Goal: Information Seeking & Learning: Learn about a topic

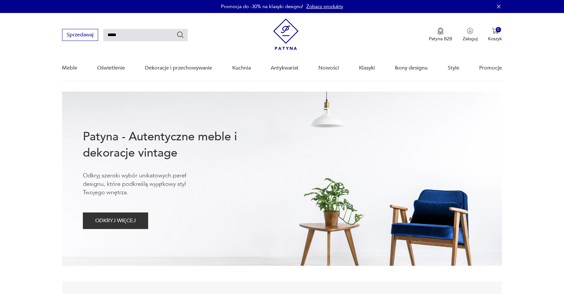
type input "*****"
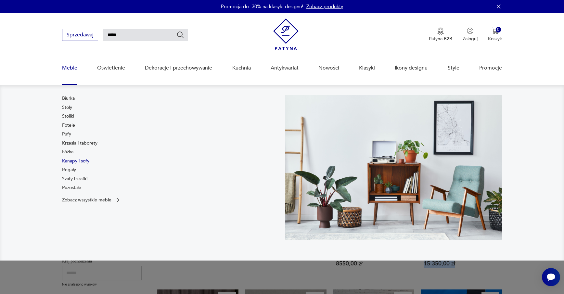
click at [77, 159] on link "Kanapy i sofy" at bounding box center [75, 161] width 27 height 6
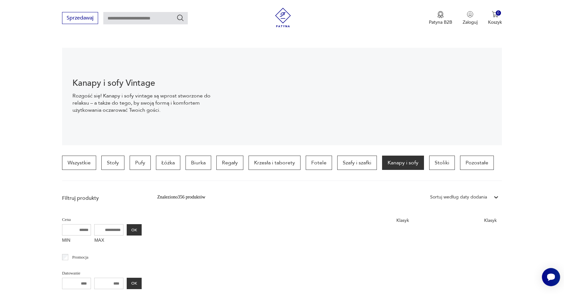
scroll to position [8, 0]
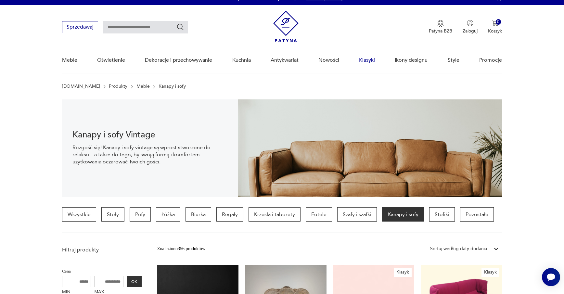
click at [367, 60] on link "Klasyki" at bounding box center [367, 60] width 16 height 25
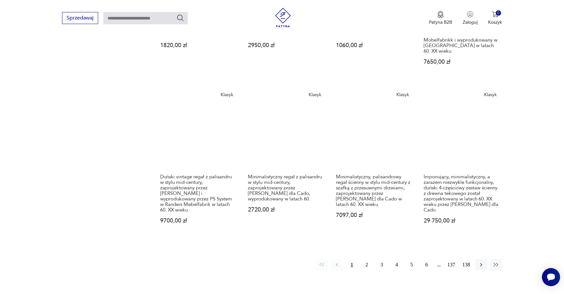
scroll to position [549, 0]
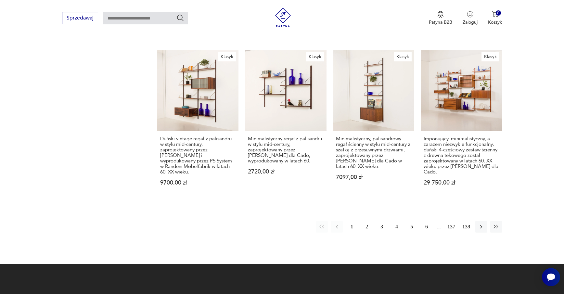
click at [365, 221] on button "2" at bounding box center [367, 227] width 12 height 12
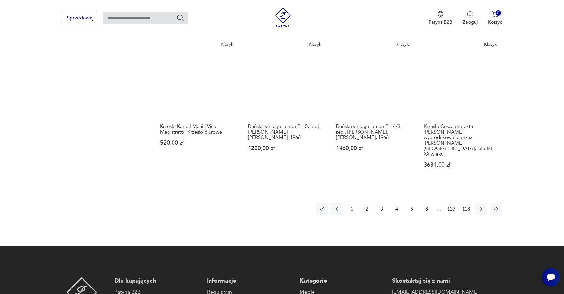
scroll to position [551, 0]
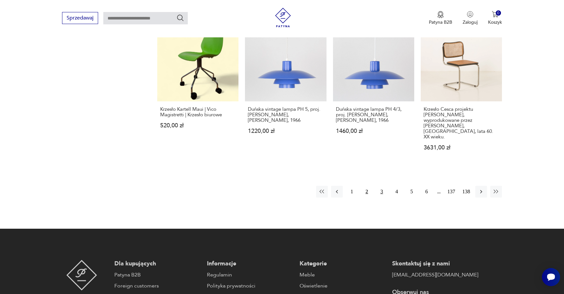
click at [379, 186] on button "3" at bounding box center [382, 192] width 12 height 12
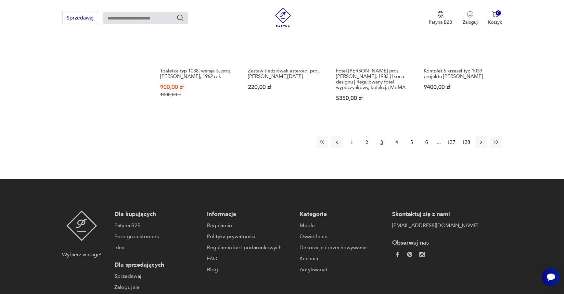
scroll to position [482, 0]
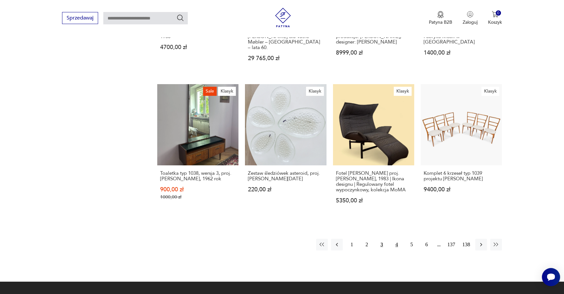
click at [396, 239] on button "4" at bounding box center [397, 245] width 12 height 12
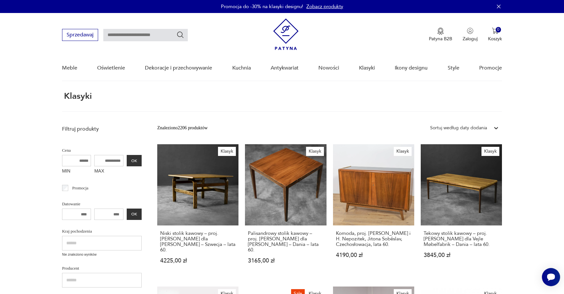
click at [153, 37] on input "text" at bounding box center [145, 35] width 84 height 12
type input "****"
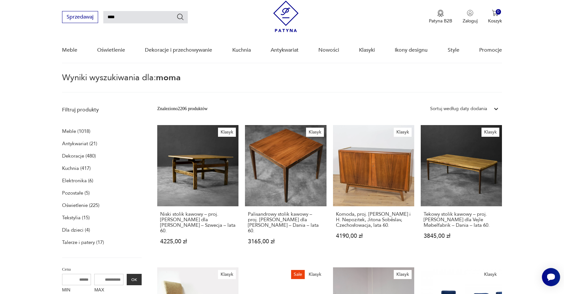
scroll to position [23, 0]
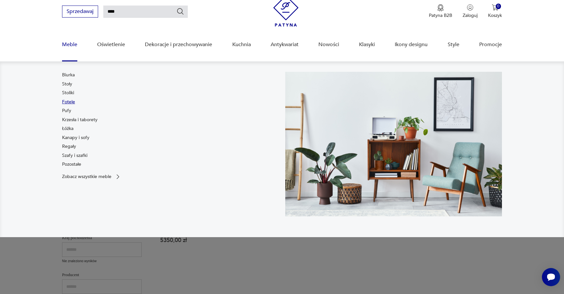
click at [69, 100] on link "Fotele" at bounding box center [68, 102] width 13 height 6
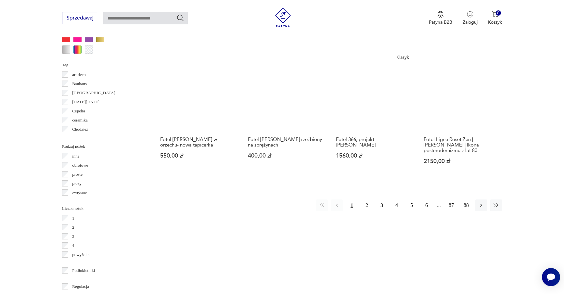
scroll to position [640, 0]
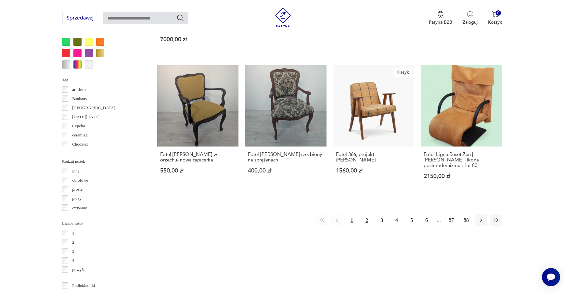
click at [369, 214] on button "2" at bounding box center [367, 220] width 12 height 12
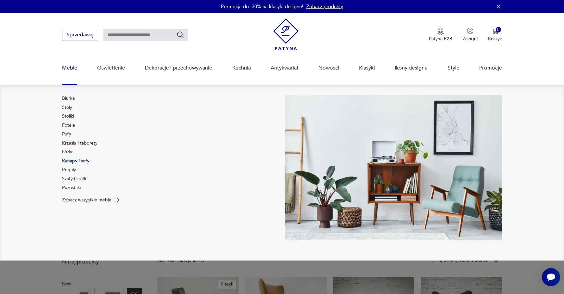
click at [74, 159] on link "Kanapy i sofy" at bounding box center [75, 161] width 27 height 6
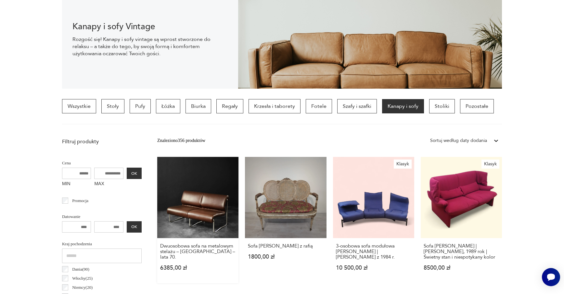
scroll to position [19, 0]
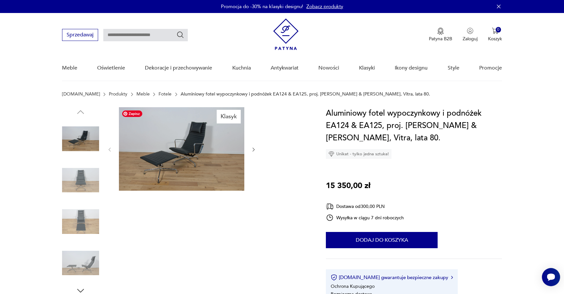
click at [189, 150] on img at bounding box center [181, 148] width 125 height 83
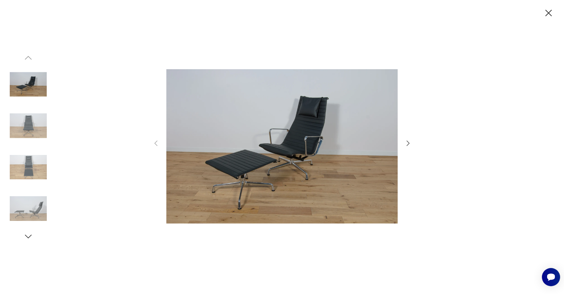
click at [407, 141] on icon "button" at bounding box center [408, 142] width 3 height 5
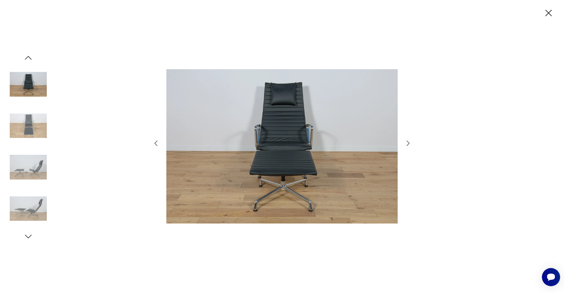
click at [407, 141] on icon "button" at bounding box center [408, 142] width 3 height 5
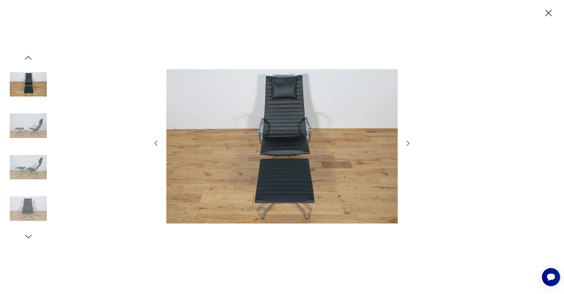
click at [407, 141] on icon "button" at bounding box center [408, 142] width 3 height 5
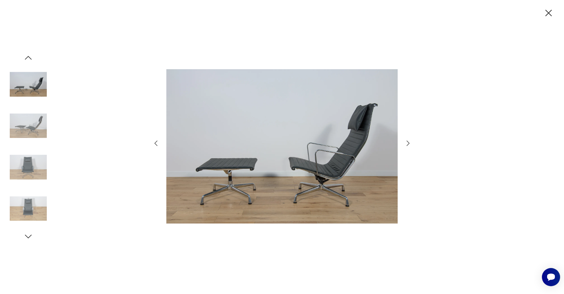
click at [407, 141] on icon "button" at bounding box center [408, 142] width 3 height 5
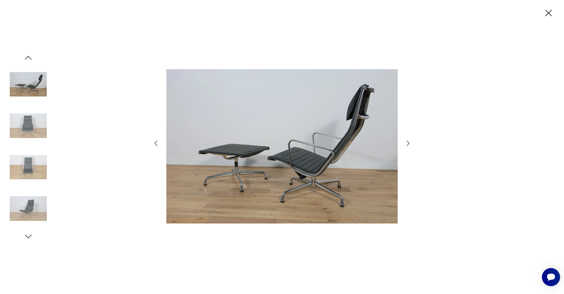
click at [407, 141] on icon "button" at bounding box center [408, 142] width 3 height 5
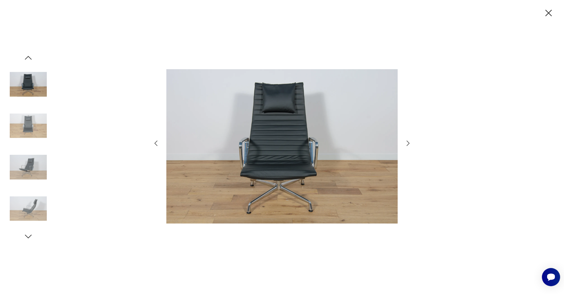
click at [407, 141] on icon "button" at bounding box center [408, 142] width 3 height 5
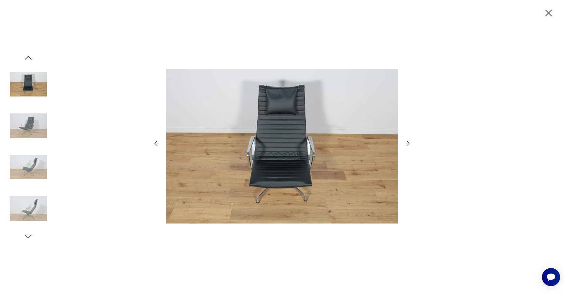
click at [407, 141] on icon "button" at bounding box center [408, 142] width 3 height 5
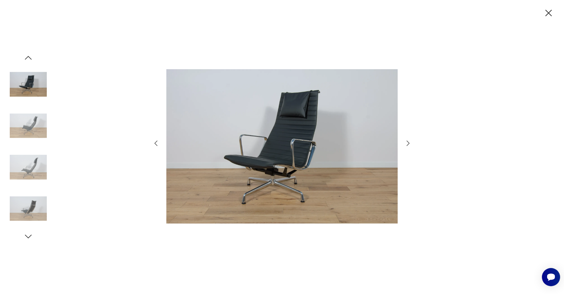
click at [407, 141] on icon "button" at bounding box center [408, 142] width 3 height 5
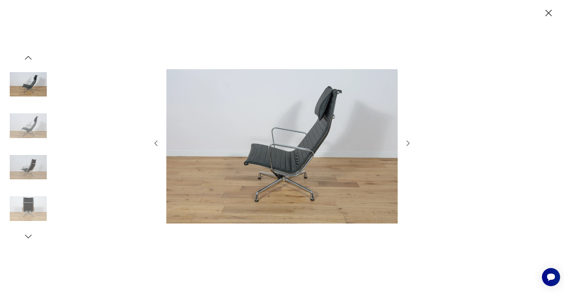
click at [407, 141] on icon "button" at bounding box center [408, 142] width 3 height 5
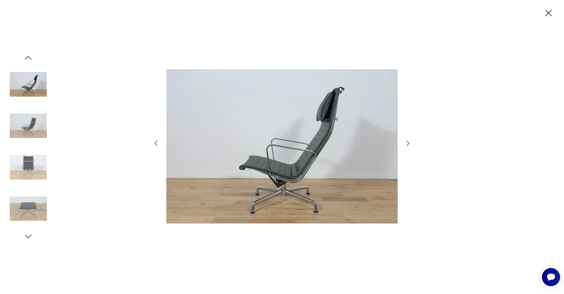
click at [546, 16] on icon "button" at bounding box center [548, 12] width 11 height 11
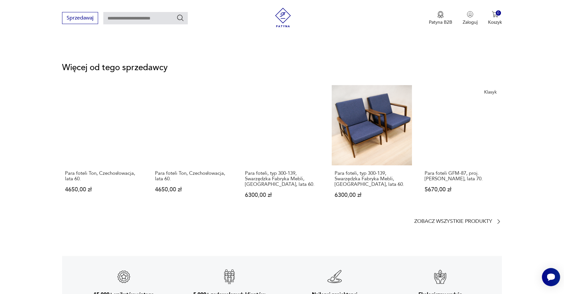
scroll to position [858, 0]
